Goal: Information Seeking & Learning: Learn about a topic

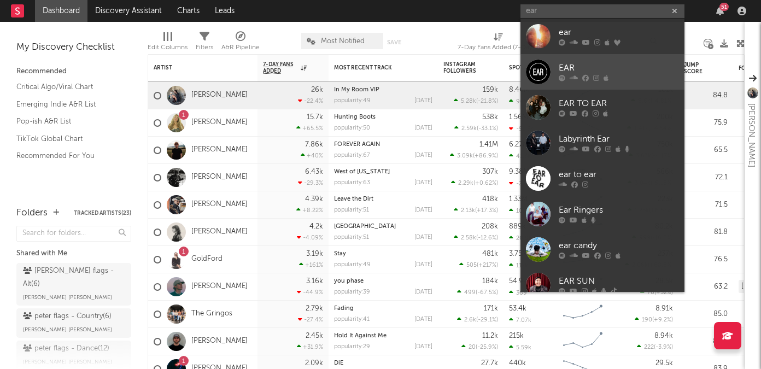
type input "ear"
click at [609, 65] on div "EAR" at bounding box center [619, 68] width 120 height 13
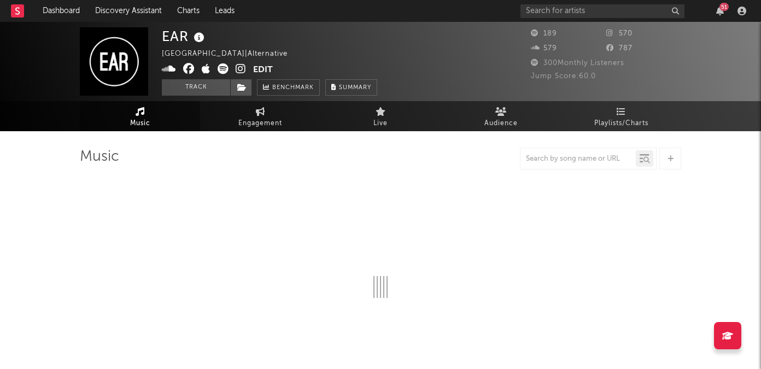
select select "1w"
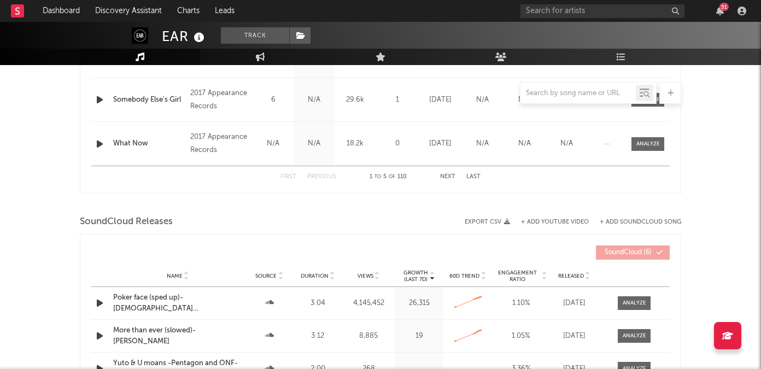
scroll to position [611, 0]
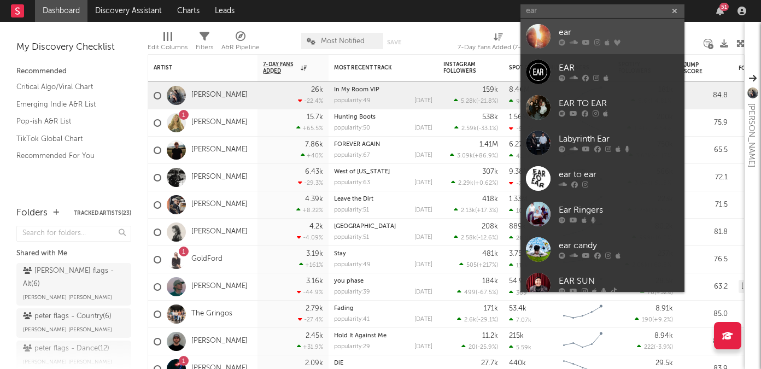
type input "ear"
click at [603, 43] on div at bounding box center [619, 42] width 120 height 7
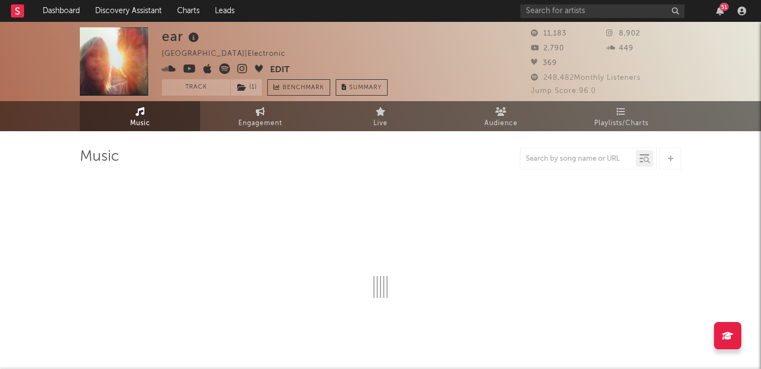
select select "1w"
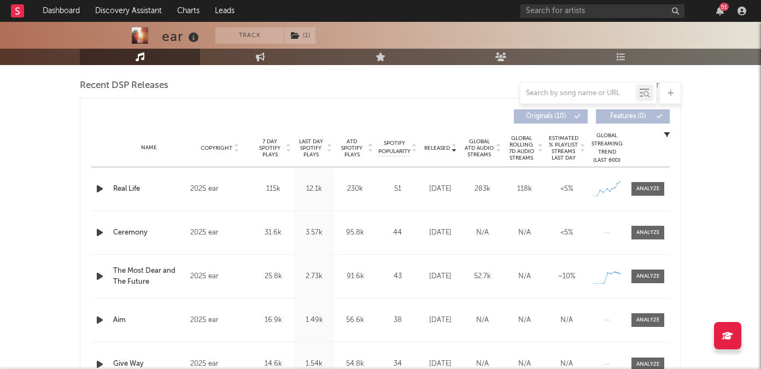
scroll to position [445, 0]
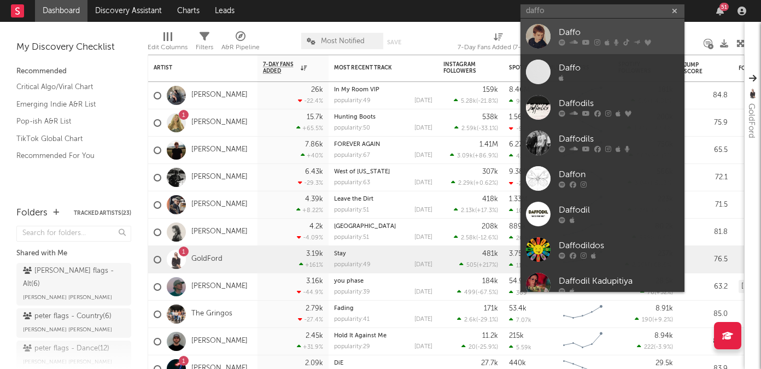
type input "daffo"
click at [598, 37] on div "Daffo" at bounding box center [619, 32] width 120 height 13
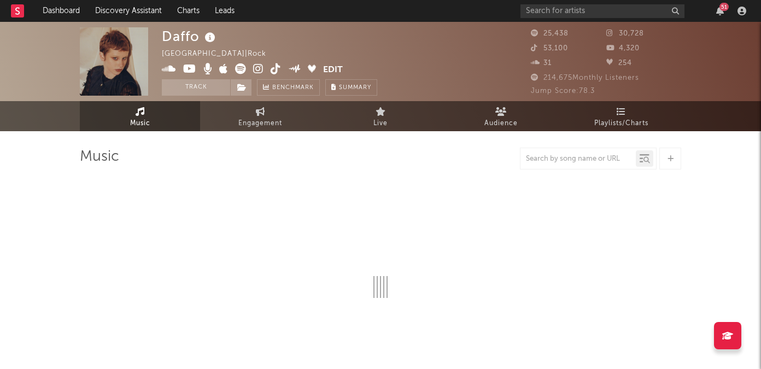
select select "6m"
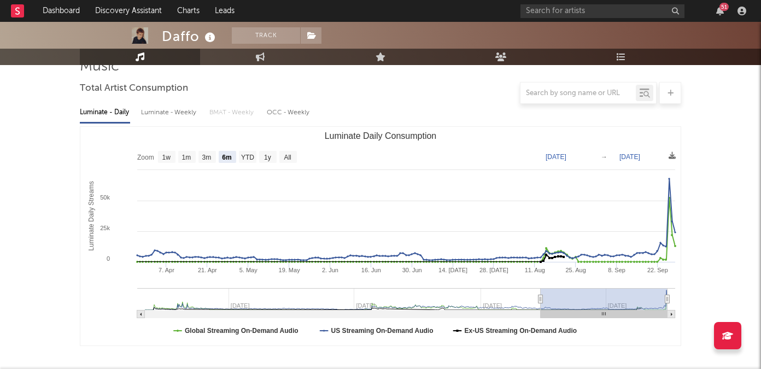
scroll to position [99, 0]
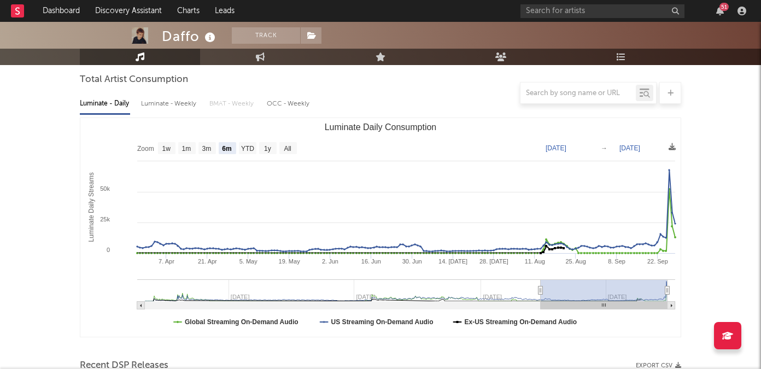
type input "2025-03-26"
type input "2025-09-26"
type input "2025-02-15"
type input "2025-08-18"
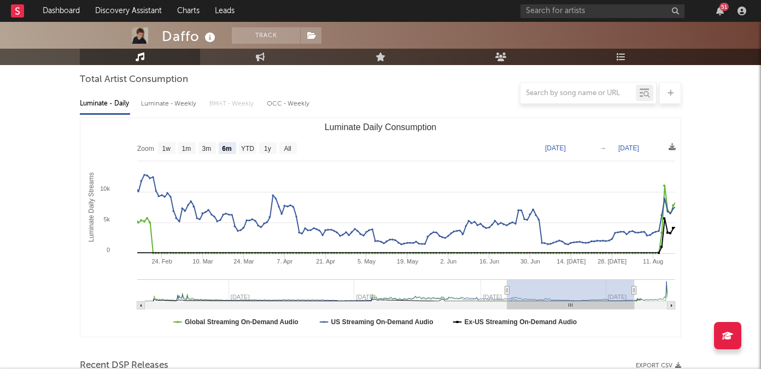
type input "2025-01-06"
type input "2025-07-09"
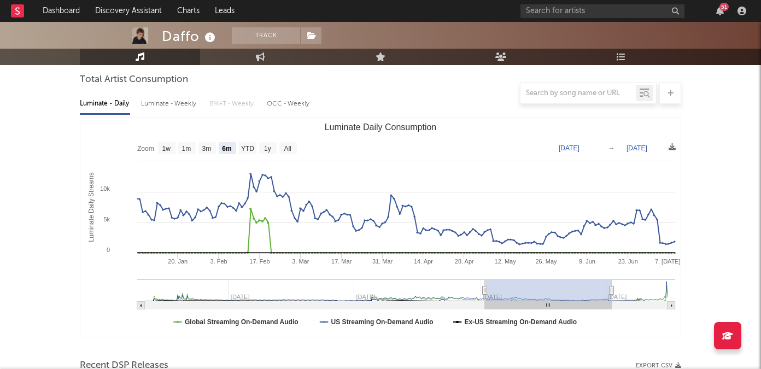
type input "2025-01-02"
type input "2025-07-05"
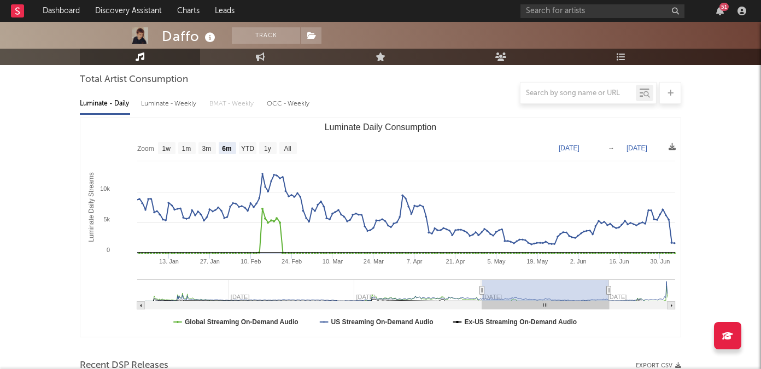
type input "2024-12-31"
type input "2025-07-03"
type input "2024-12-07"
type input "2025-06-09"
type input "2024-09-08"
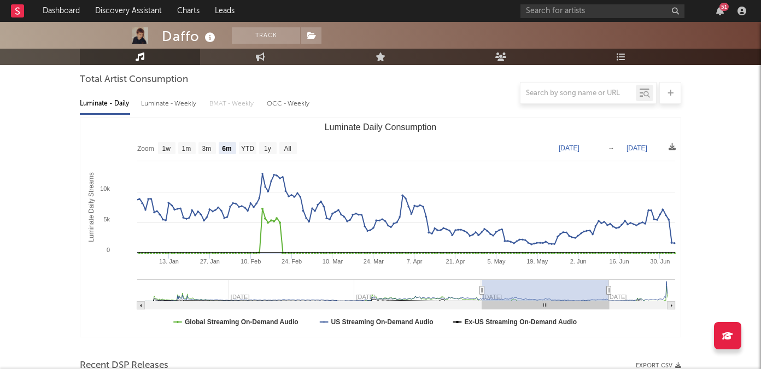
type input "2025-03-11"
type input "2024-06-24"
type input "2024-12-25"
type input "2024-05-31"
type input "2024-12-01"
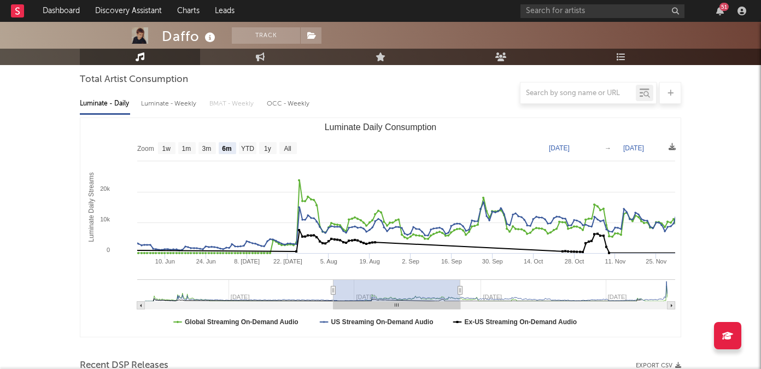
type input "2024-05-29"
type input "2024-11-29"
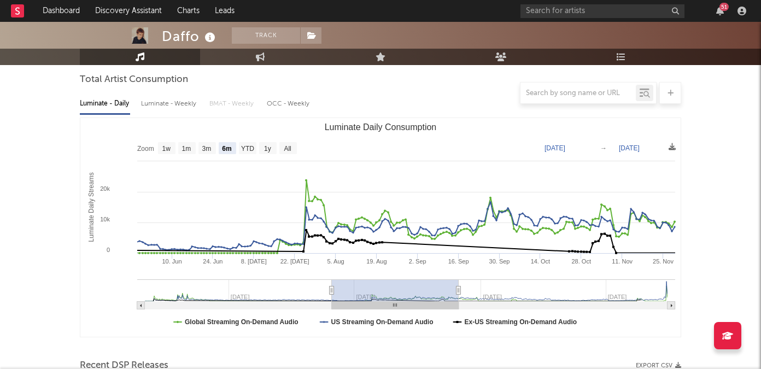
type input "2024-05-20"
type input "2024-11-20"
type input "2024-02-04"
type input "2024-08-06"
type input "2023-11-18"
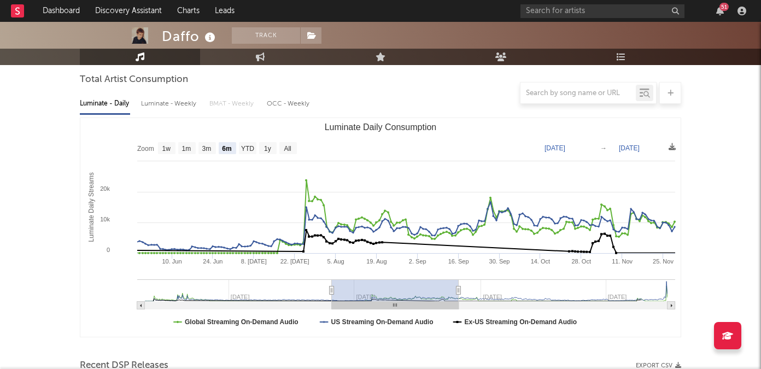
type input "2024-05-20"
type input "2023-10-17"
type input "2024-04-18"
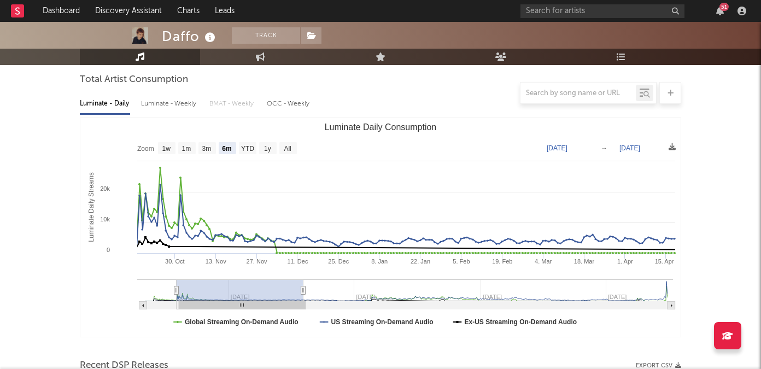
type input "2023-10-08"
type input "2024-04-09"
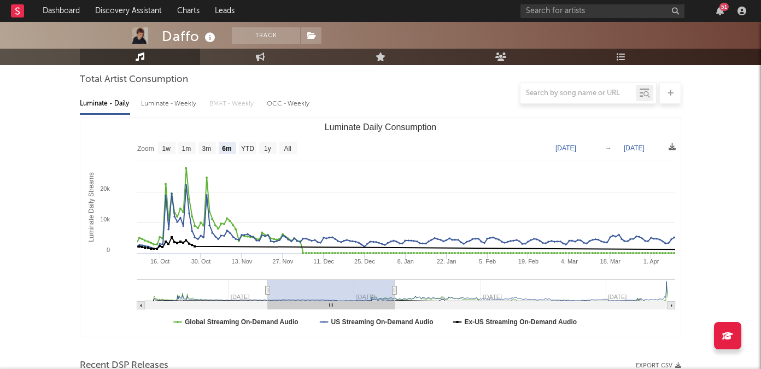
type input "2024-07-22"
type input "2025-01-22"
type input "2024-09-20"
type input "2025-03-23"
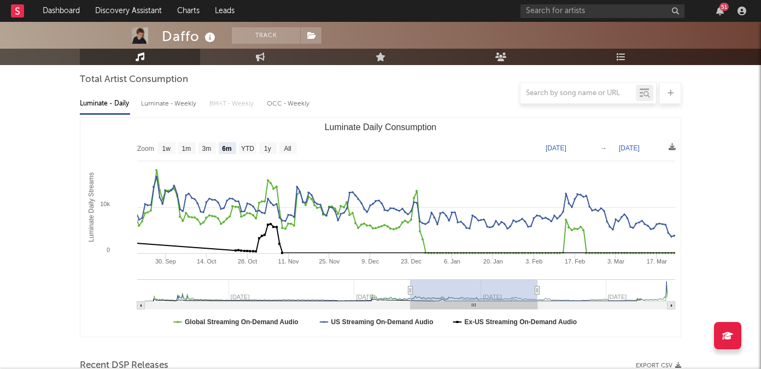
type input "2024-09-25"
type input "2025-03-28"
type input "2024-09-29"
type input "2025-04-01"
type input "2025-01-17"
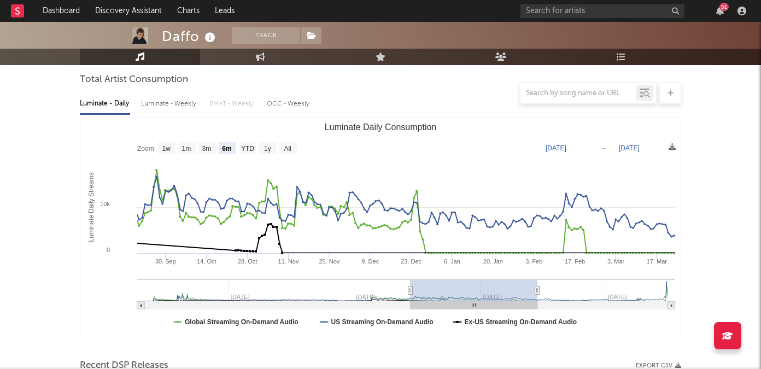
type input "2025-07-20"
type input "2025-03-28"
type input "[DATE]"
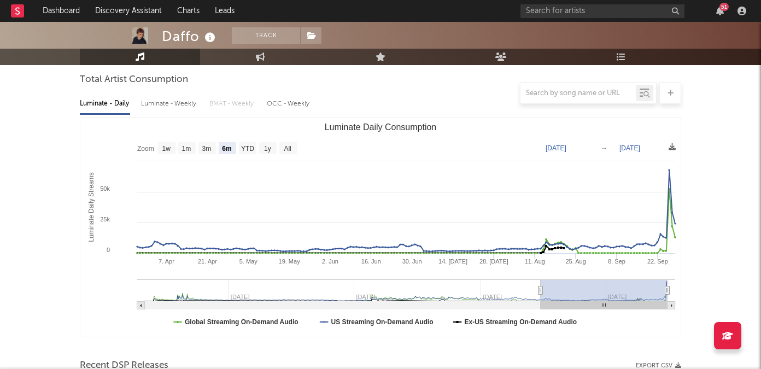
drag, startPoint x: 543, startPoint y: 290, endPoint x: 654, endPoint y: 300, distance: 111.4
click at [654, 300] on rect "Luminate Daily Consumption" at bounding box center [604, 290] width 127 height 22
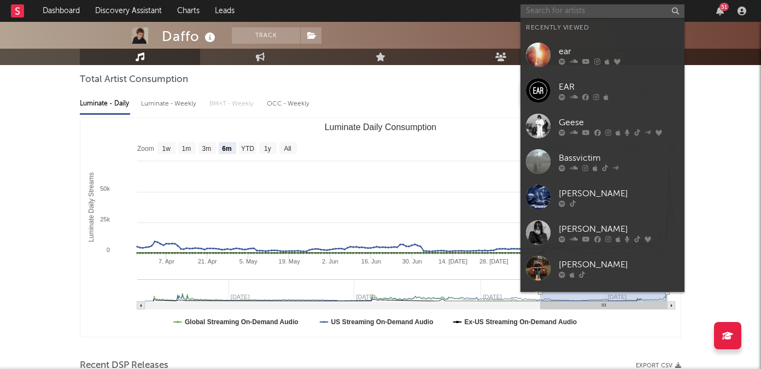
click at [570, 13] on input "text" at bounding box center [603, 11] width 164 height 14
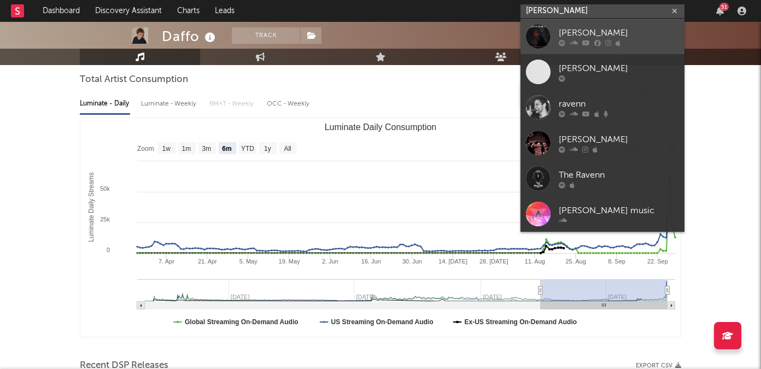
type input "raven knight"
click at [593, 31] on div "Raven Knight" at bounding box center [619, 32] width 120 height 13
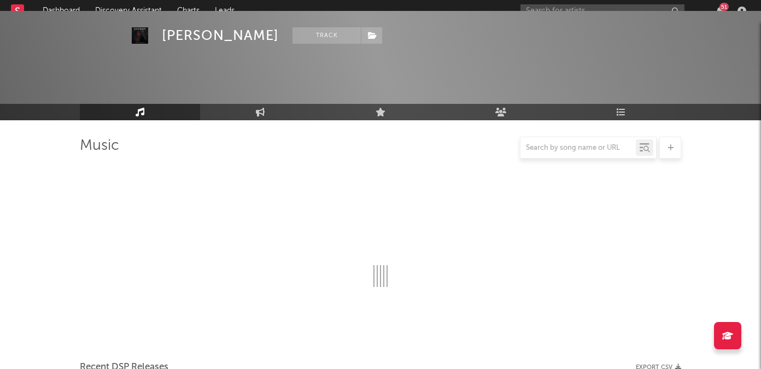
scroll to position [99, 0]
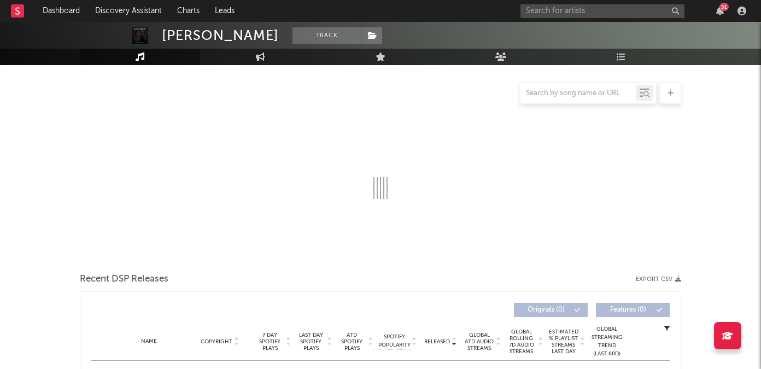
select select "1w"
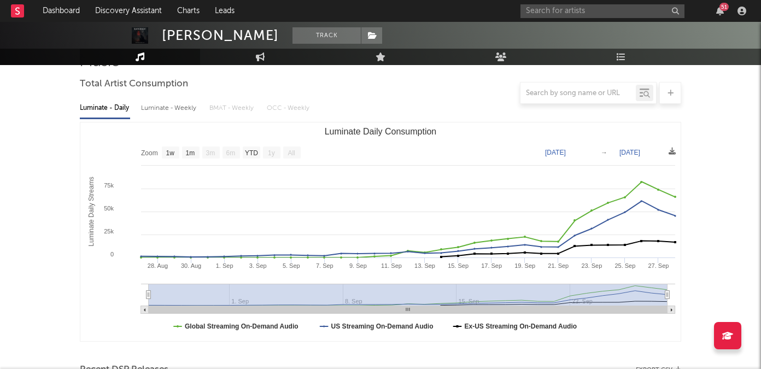
scroll to position [0, 0]
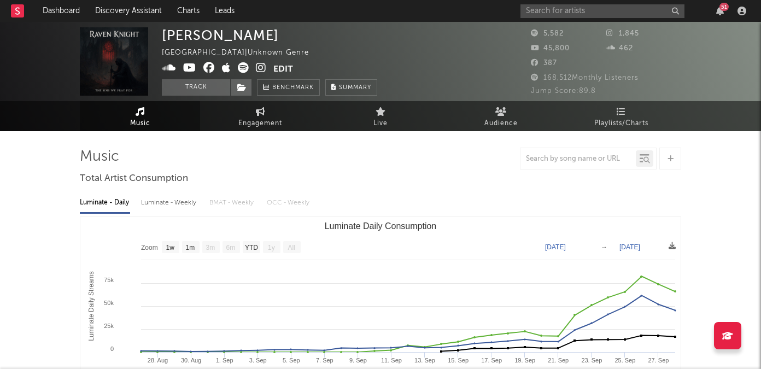
click at [258, 67] on icon at bounding box center [261, 67] width 10 height 11
click at [586, 16] on input "text" at bounding box center [603, 11] width 164 height 14
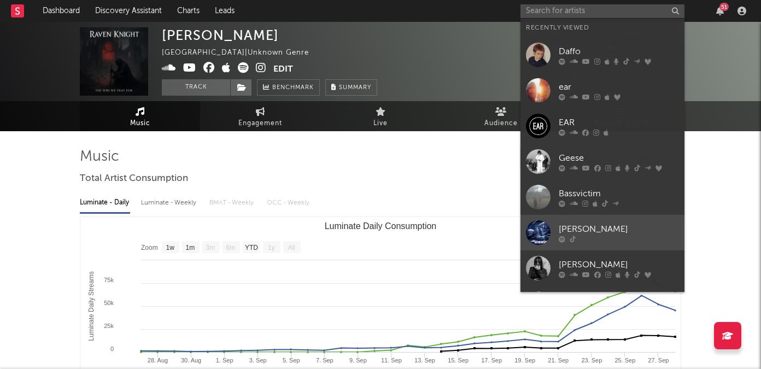
click at [558, 227] on link "J. Johnson" at bounding box center [603, 233] width 164 height 36
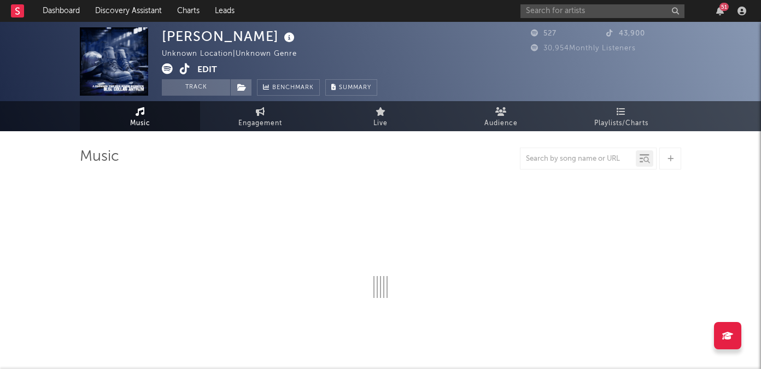
select select "6m"
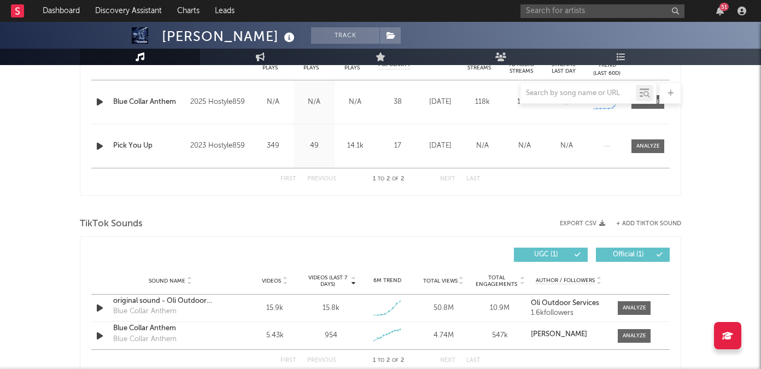
scroll to position [526, 0]
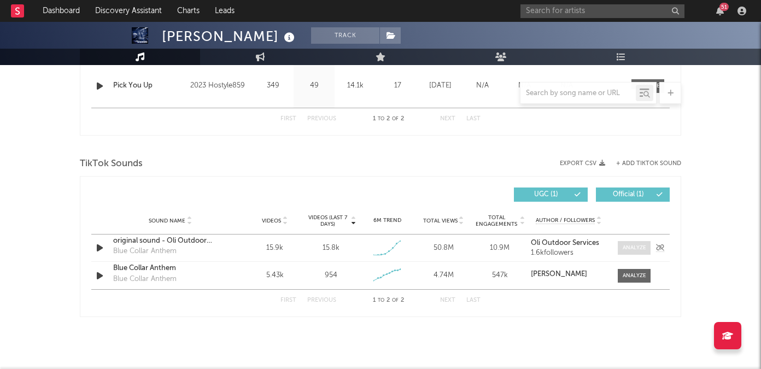
click at [624, 243] on span at bounding box center [634, 248] width 33 height 14
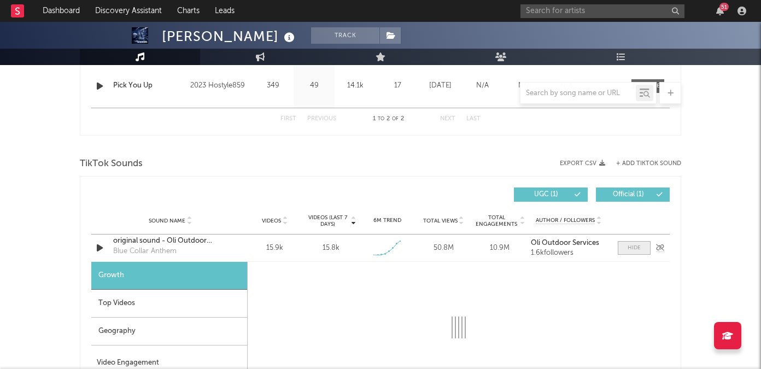
select select "1w"
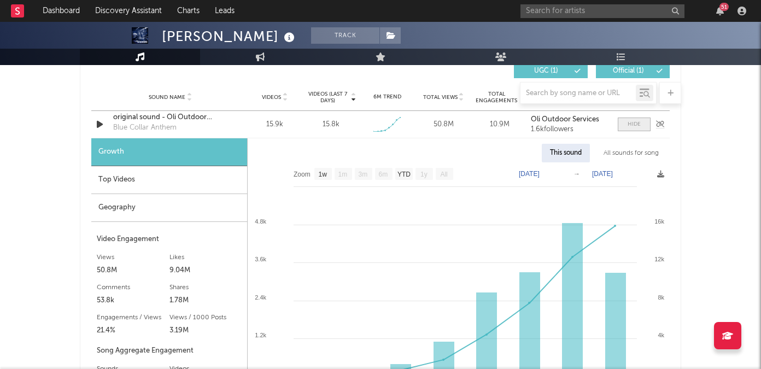
scroll to position [698, 0]
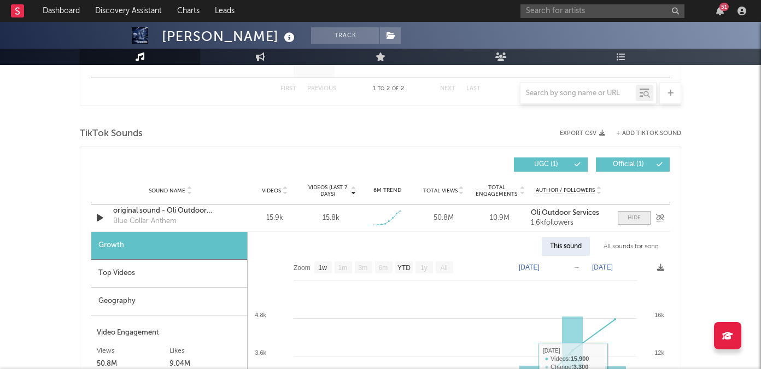
click at [627, 219] on span at bounding box center [634, 218] width 33 height 14
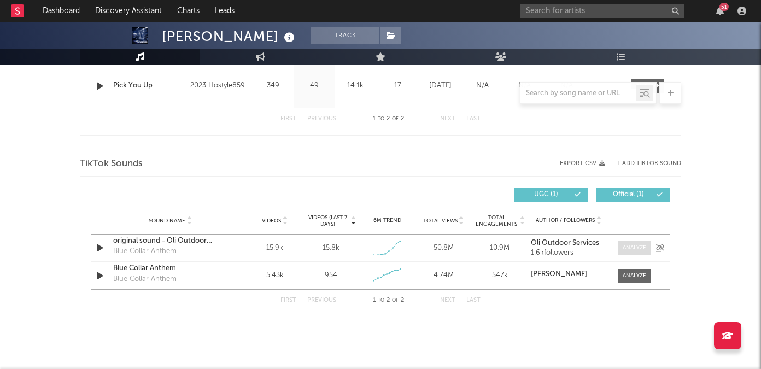
scroll to position [526, 0]
click at [629, 243] on span at bounding box center [634, 248] width 33 height 14
select select "1w"
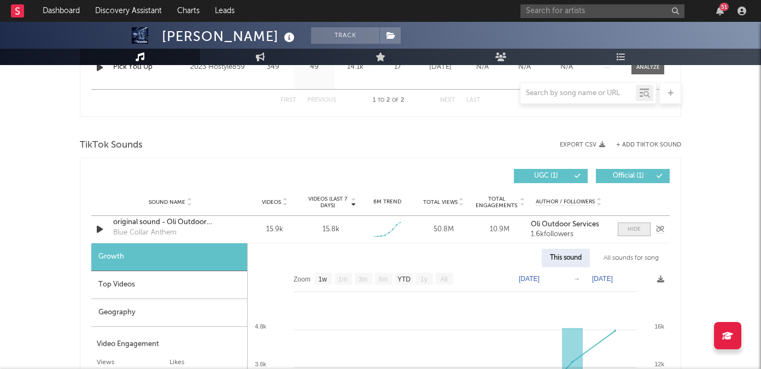
click at [626, 226] on span at bounding box center [634, 230] width 33 height 14
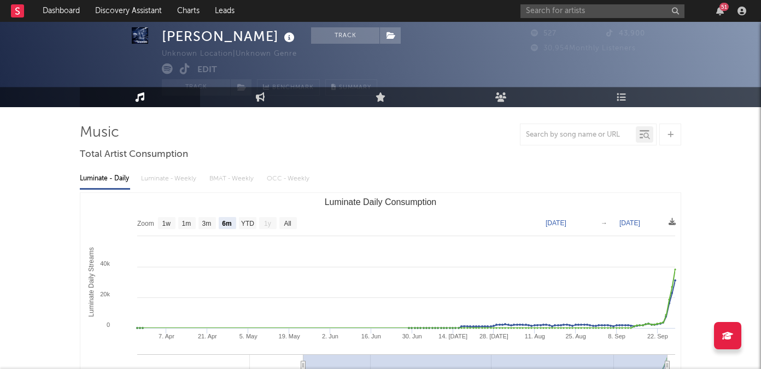
scroll to position [0, 0]
